Goal: Task Accomplishment & Management: Manage account settings

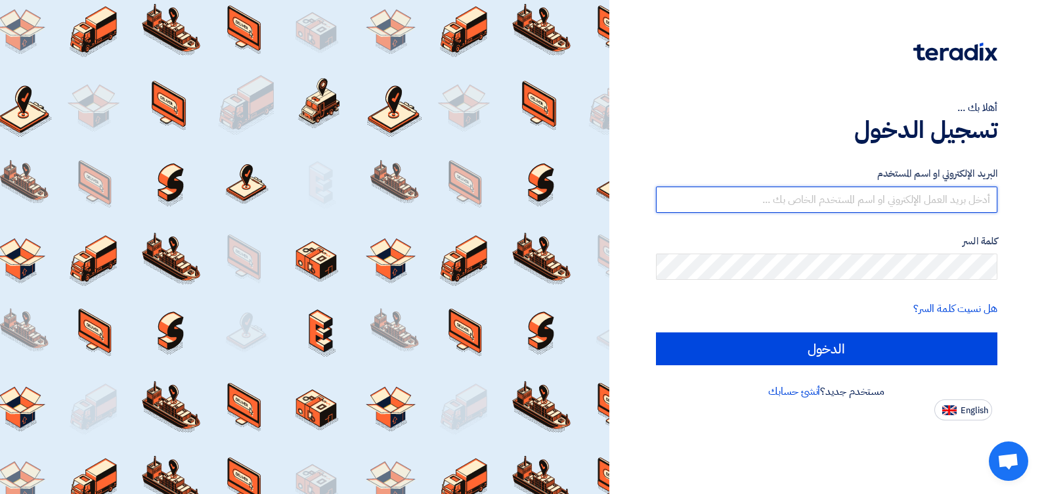
type input "[EMAIL_ADDRESS][DOMAIN_NAME]"
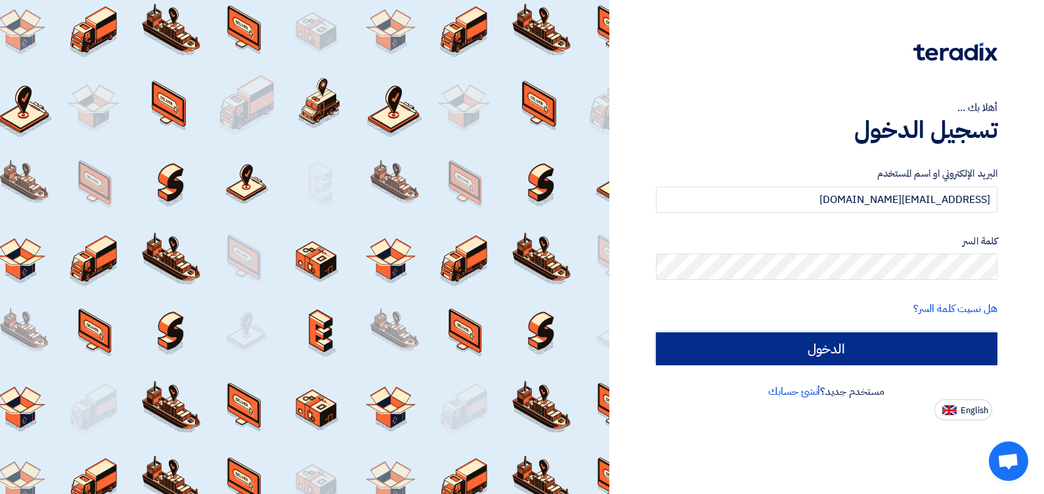
click at [831, 343] on input "الدخول" at bounding box center [827, 348] width 342 height 33
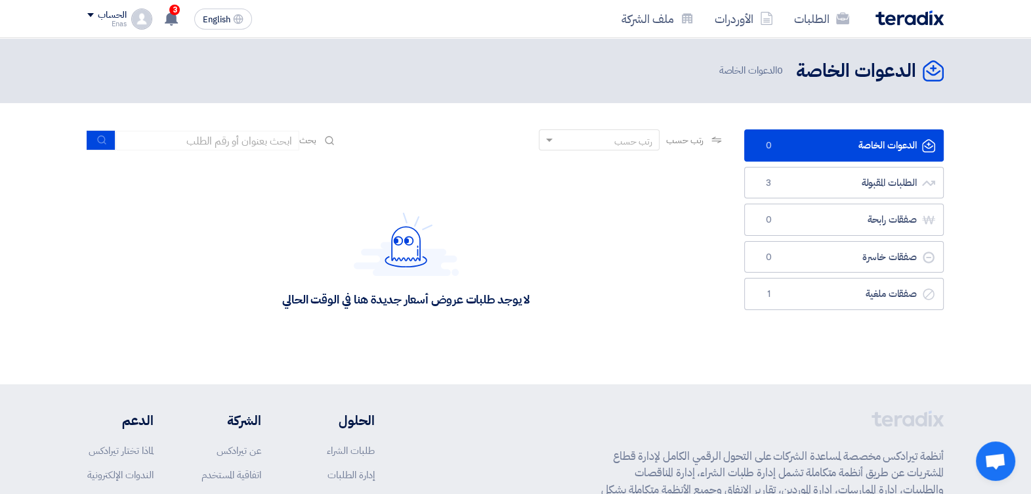
click at [108, 12] on div "الحساب" at bounding box center [112, 15] width 28 height 11
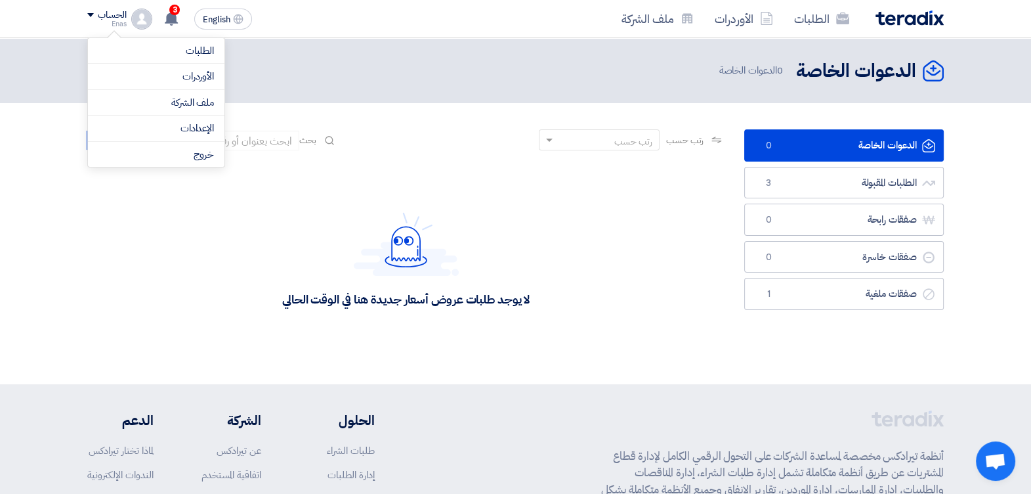
click at [91, 22] on div "Enas" at bounding box center [106, 23] width 39 height 7
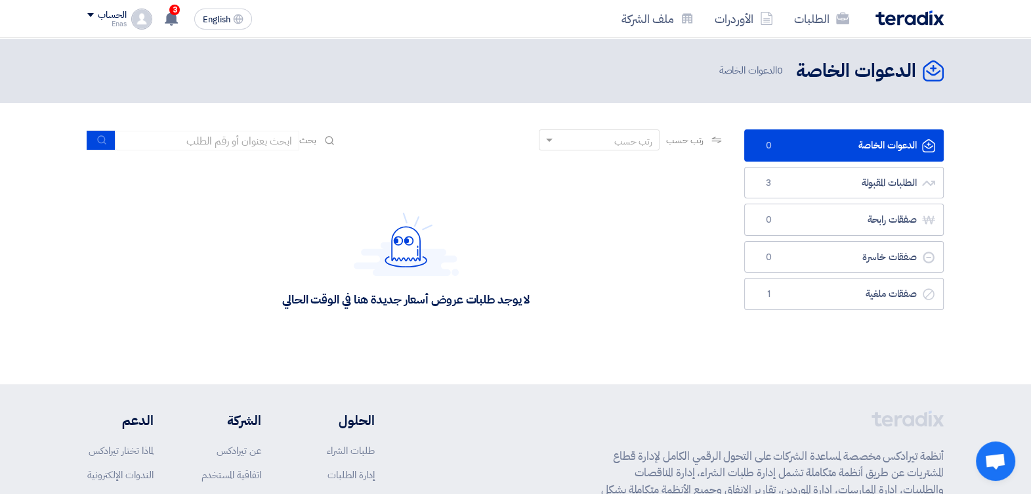
click at [91, 14] on span at bounding box center [90, 15] width 7 height 4
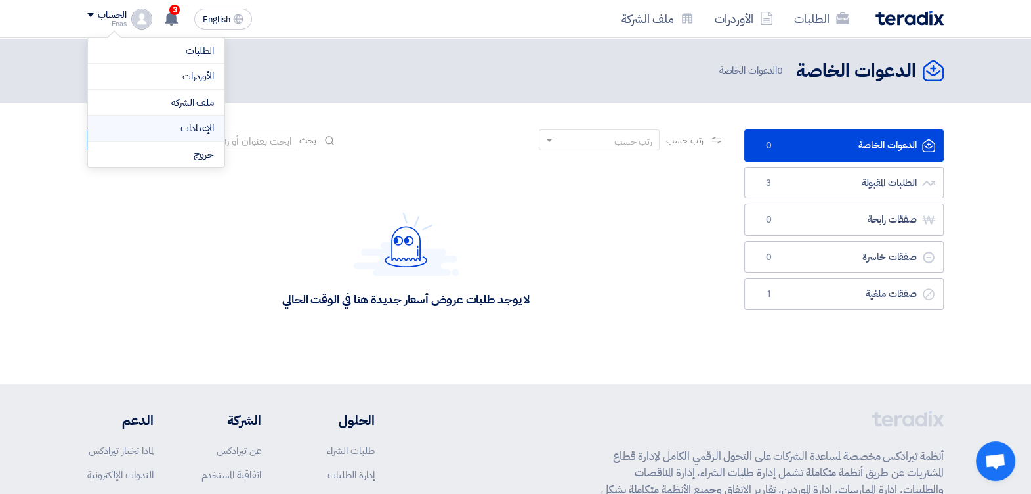
click at [158, 124] on link "الإعدادات" at bounding box center [156, 128] width 116 height 15
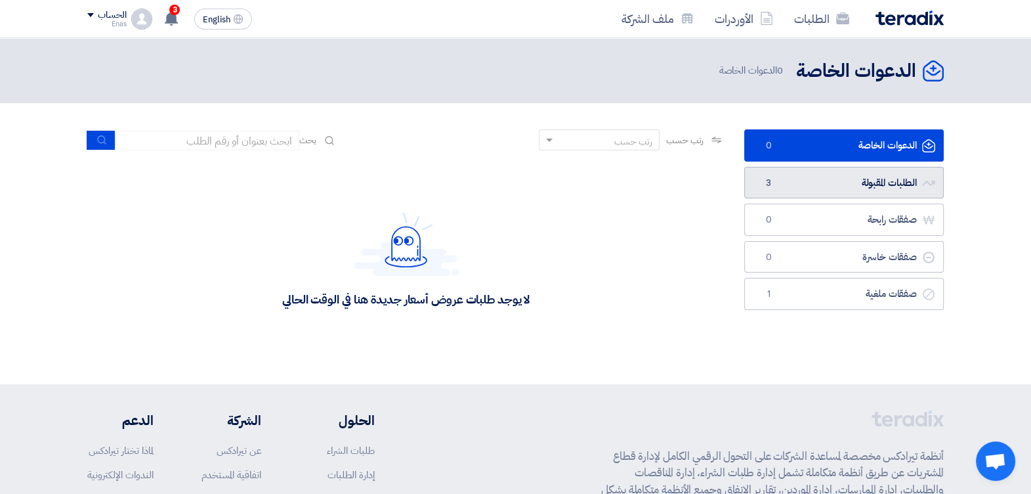
click at [786, 179] on link "الطلبات المقبولة الطلبات المقبولة 3" at bounding box center [844, 183] width 200 height 32
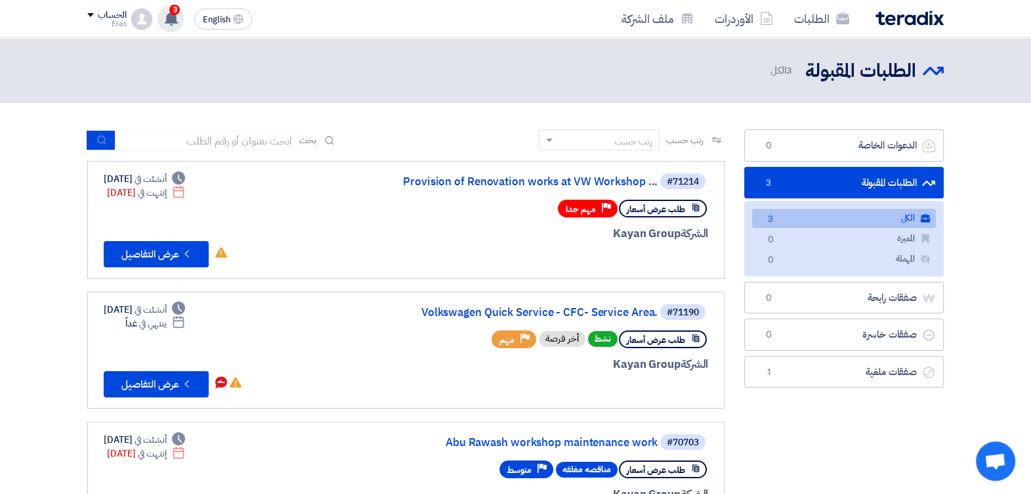
click at [174, 18] on use at bounding box center [171, 18] width 13 height 14
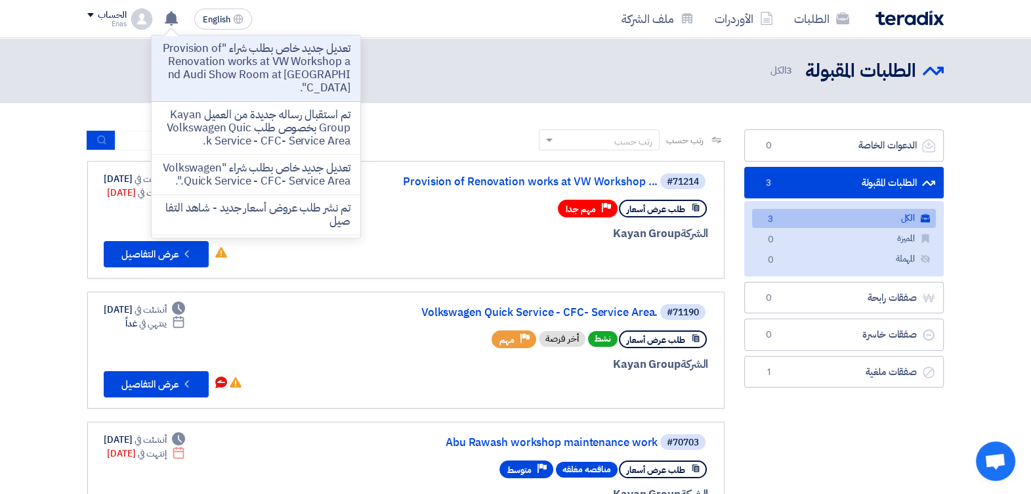
click at [56, 75] on header "الطلبات المقبولة الطلبات المقبولة 3 الكل" at bounding box center [515, 70] width 1031 height 65
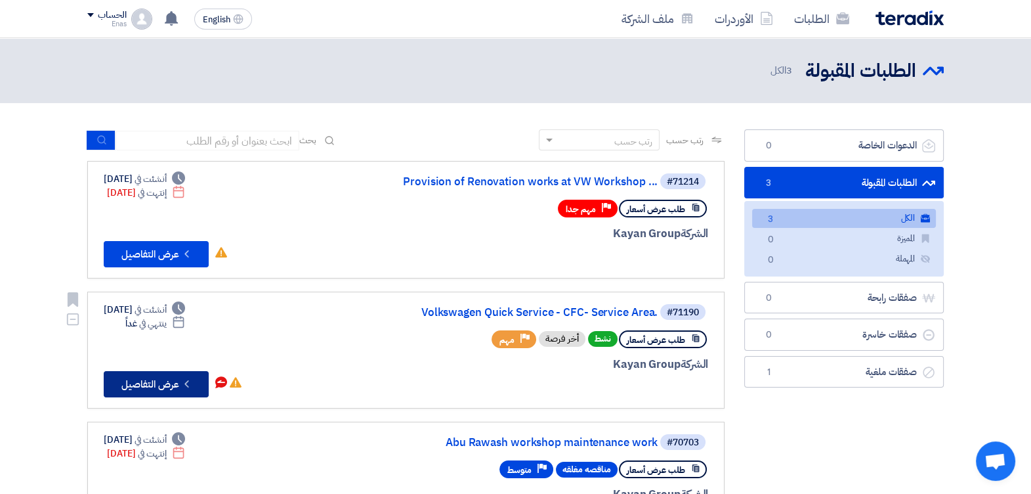
click at [151, 379] on button "Check details عرض التفاصيل" at bounding box center [156, 384] width 105 height 26
click at [0, 95] on html "الطلبات الأوردرات ملف الشركة English EN تعديل جديد خاص بطلب شراء "Provision of …" at bounding box center [515, 439] width 1031 height 879
